Goal: Task Accomplishment & Management: Manage account settings

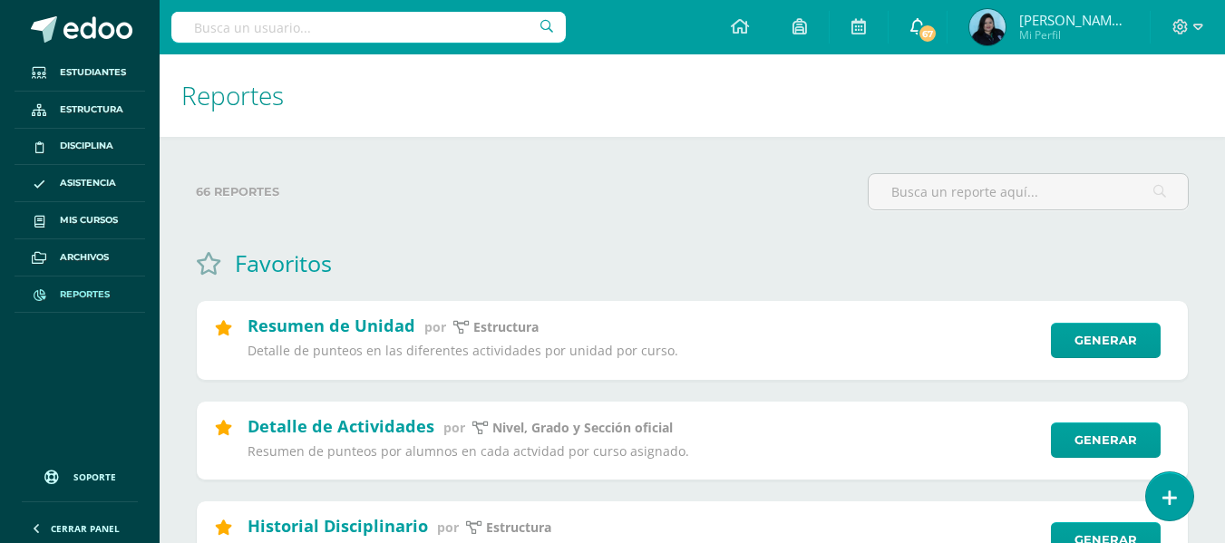
click at [925, 19] on icon at bounding box center [918, 26] width 15 height 16
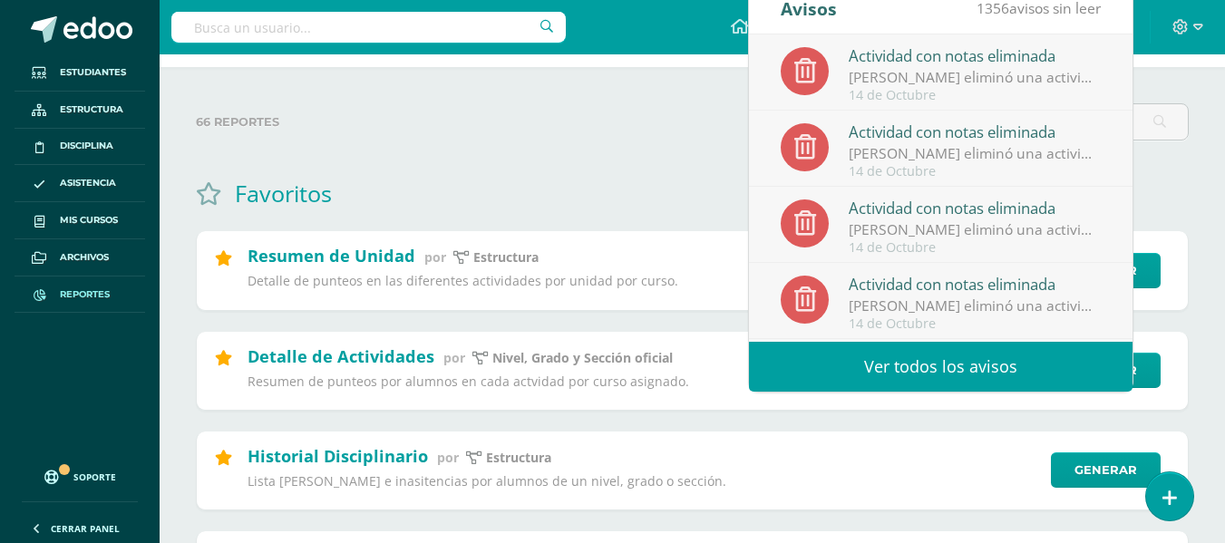
scroll to position [91, 0]
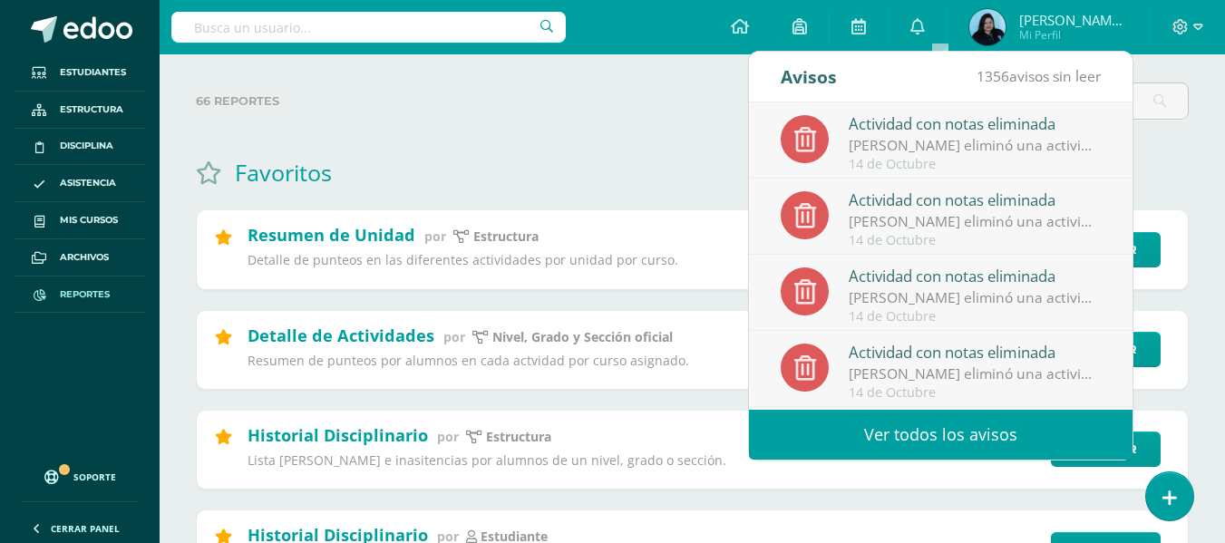
click at [915, 427] on link "Ver todos los avisos" at bounding box center [941, 435] width 384 height 50
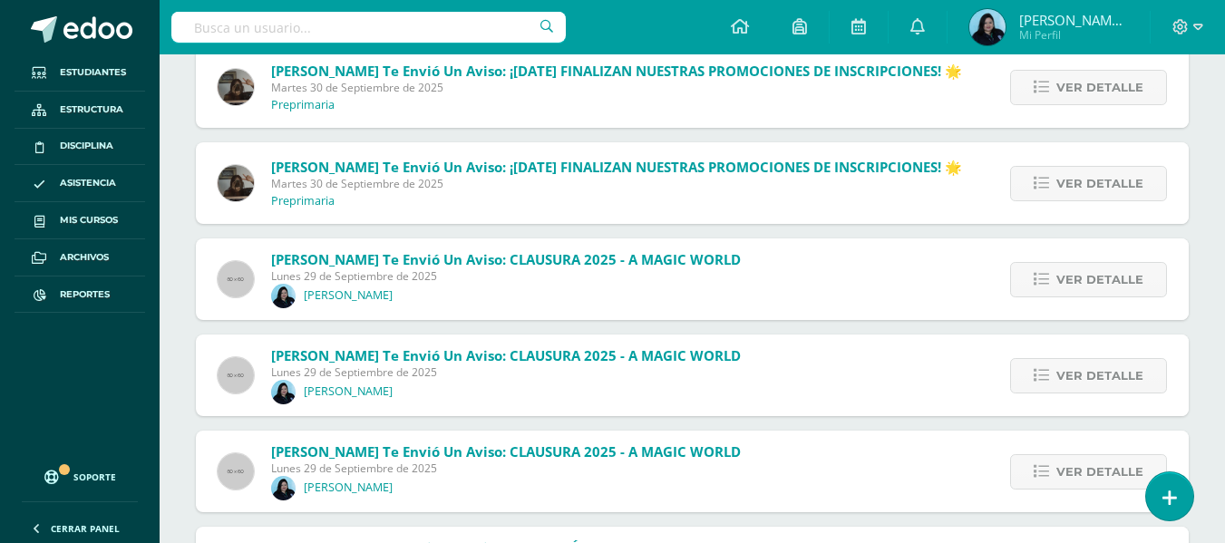
scroll to position [6882, 0]
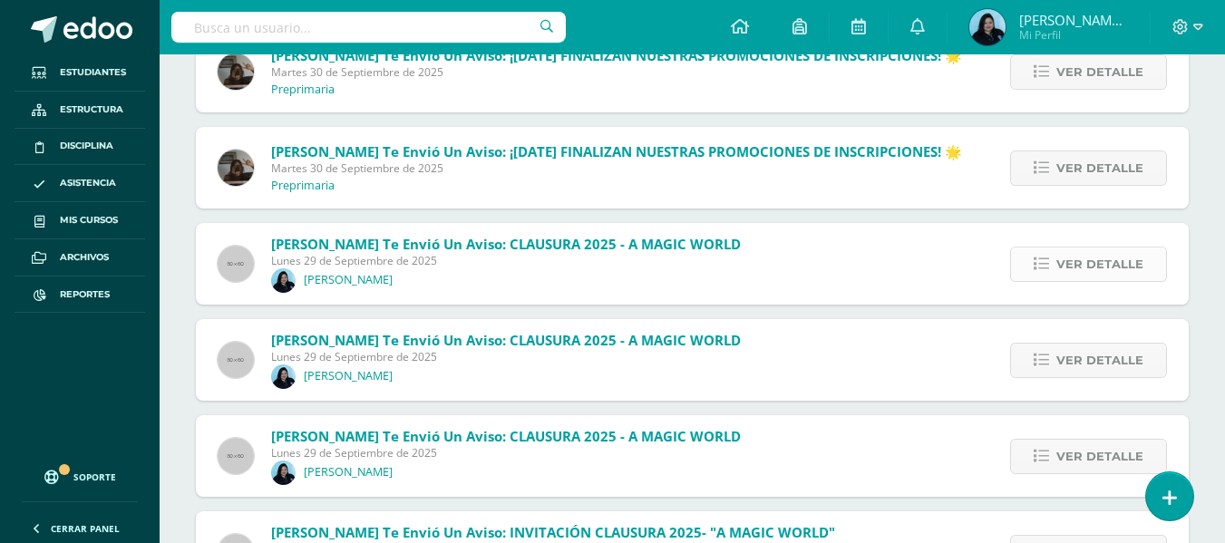
click at [1035, 259] on link "Ver detalle" at bounding box center [1088, 264] width 157 height 35
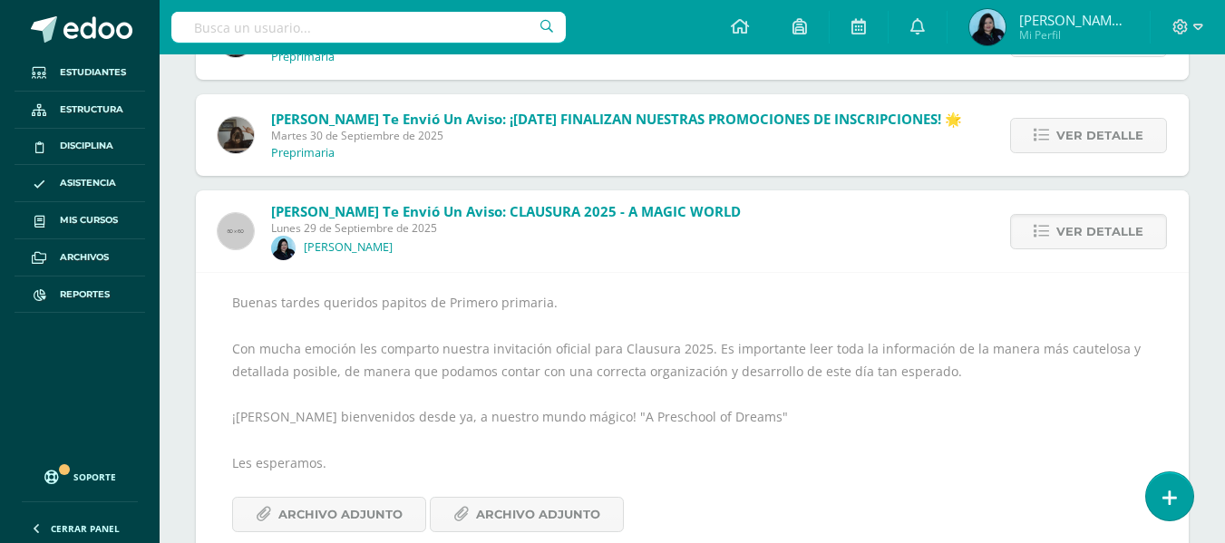
scroll to position [6972, 0]
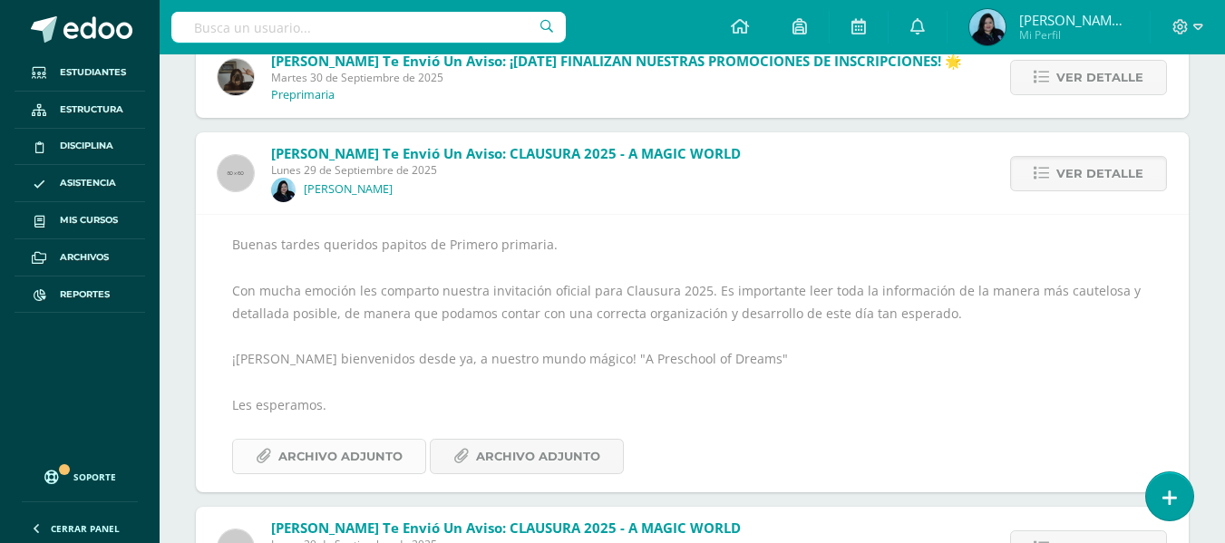
click at [365, 448] on span "Archivo Adjunto" at bounding box center [340, 457] width 124 height 34
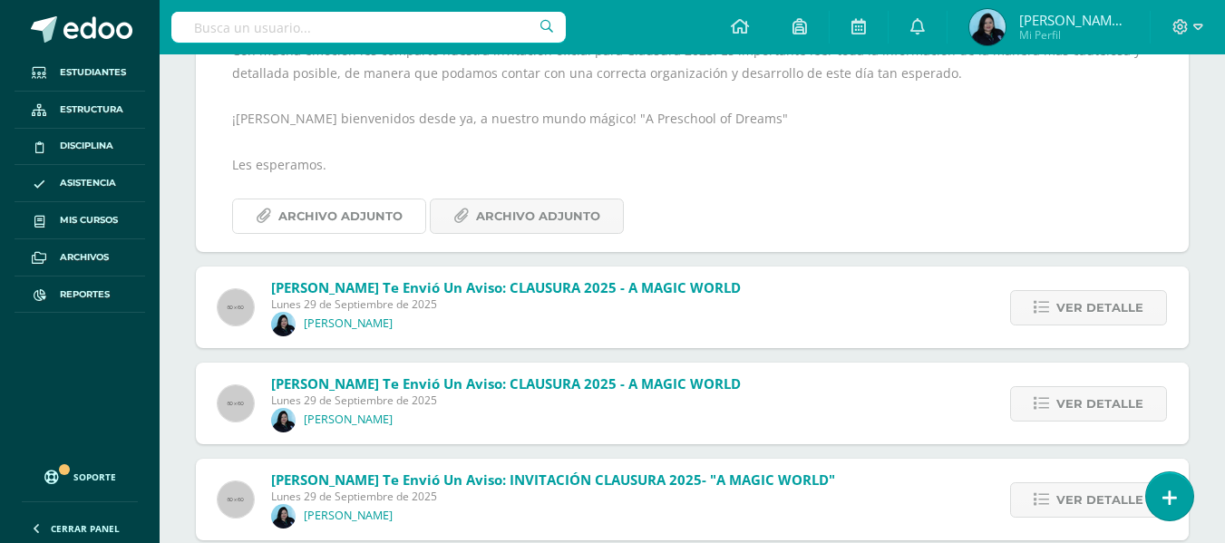
scroll to position [7244, 0]
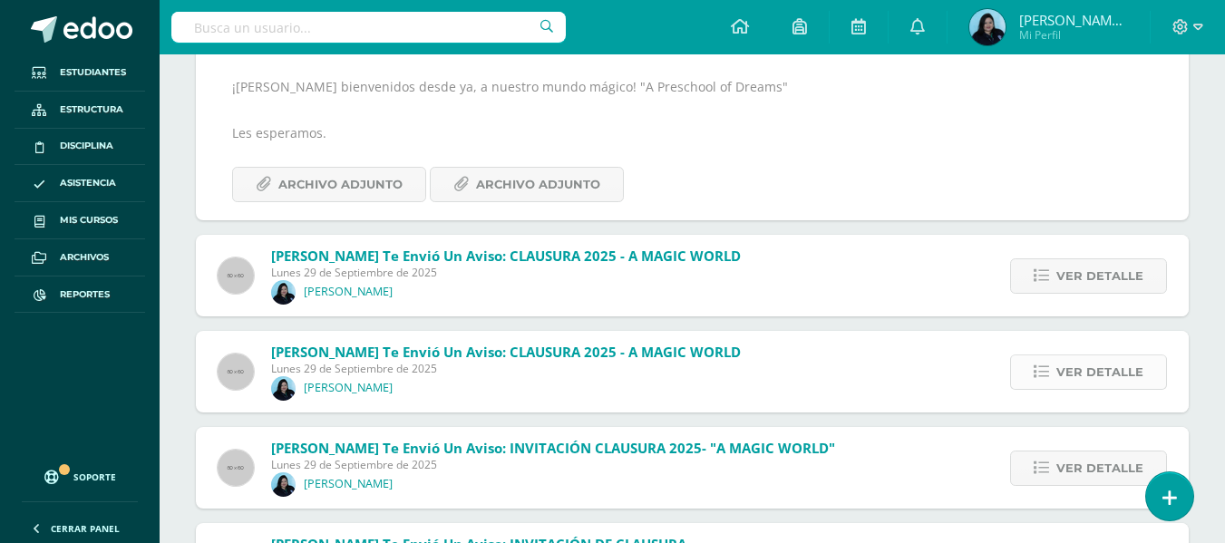
click at [1032, 372] on link "Ver detalle" at bounding box center [1088, 372] width 157 height 35
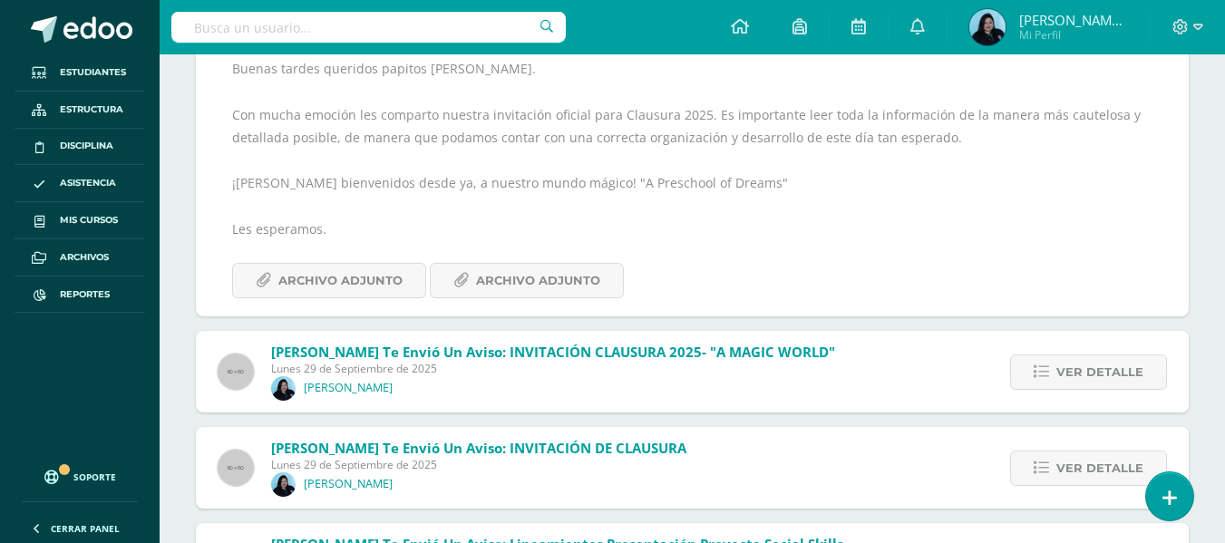
scroll to position [7163, 0]
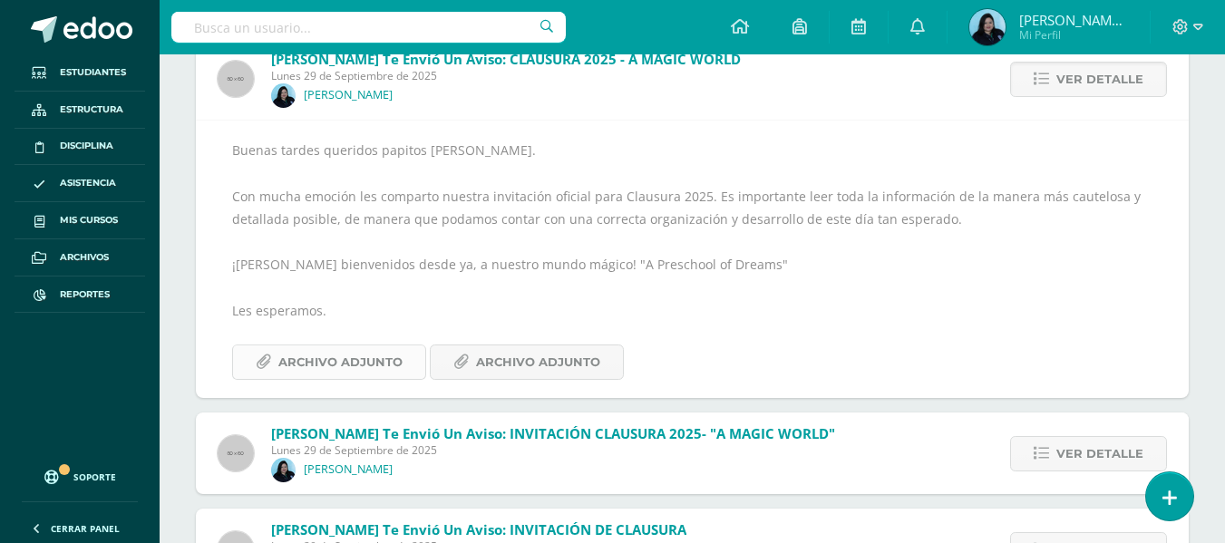
click at [329, 364] on span "Archivo Adjunto" at bounding box center [340, 363] width 124 height 34
click at [567, 354] on span "Archivo Adjunto" at bounding box center [538, 363] width 124 height 34
